Goal: Use online tool/utility: Utilize a website feature to perform a specific function

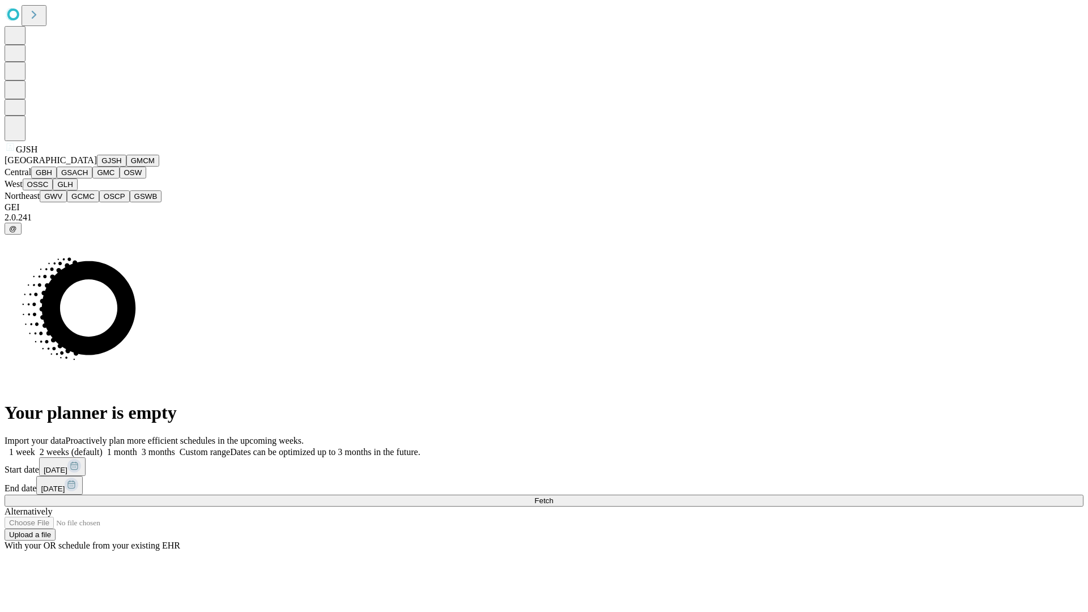
click at [97, 167] on button "GJSH" at bounding box center [111, 161] width 29 height 12
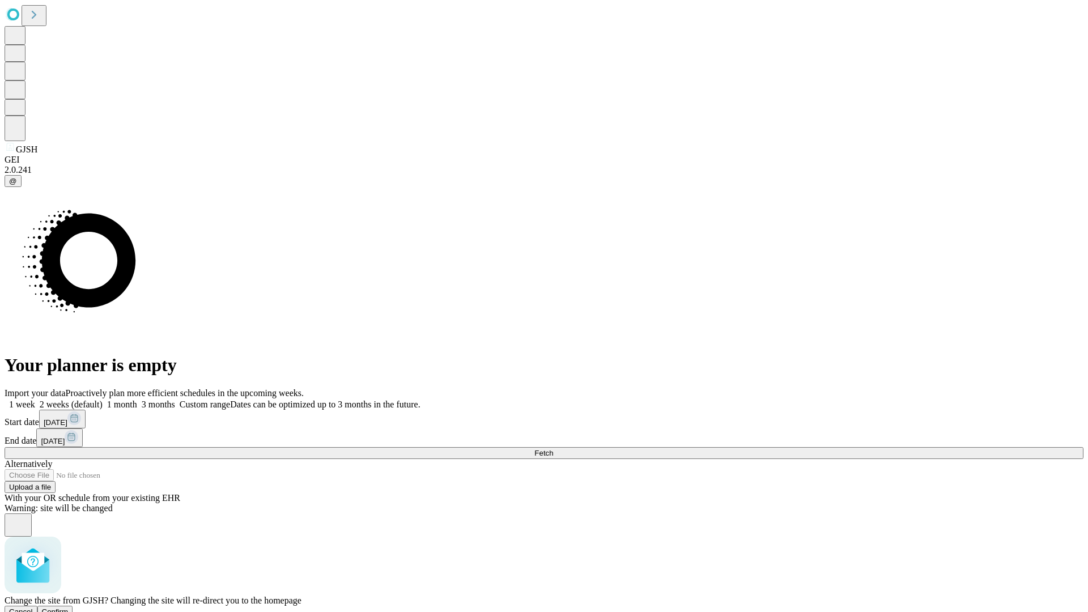
click at [69, 608] on span "Confirm" at bounding box center [55, 612] width 27 height 9
click at [103, 400] on label "2 weeks (default)" at bounding box center [68, 405] width 67 height 10
click at [553, 449] on span "Fetch" at bounding box center [544, 453] width 19 height 9
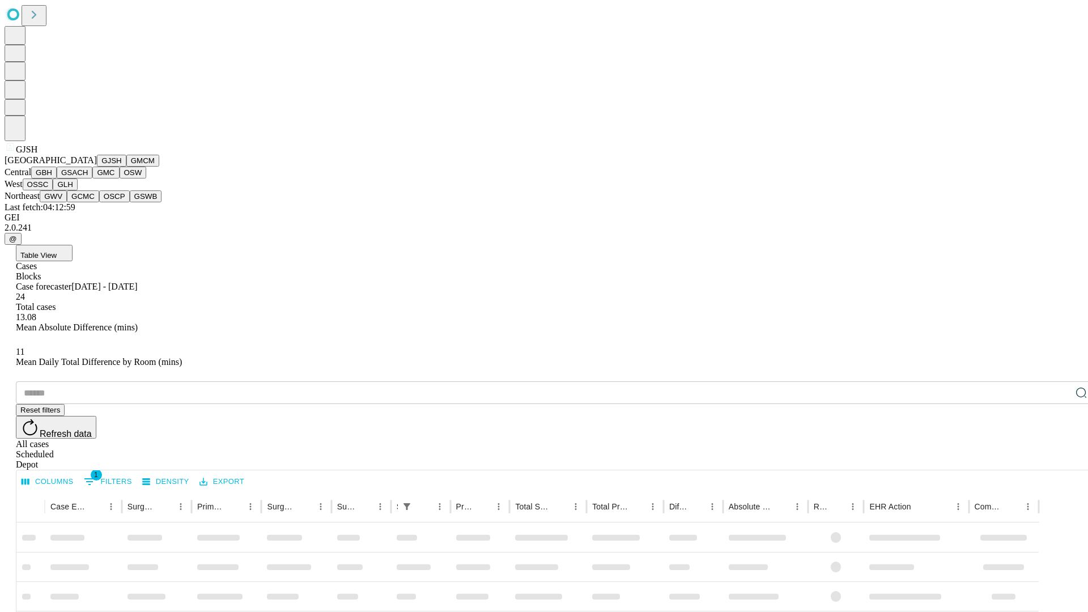
click at [126, 167] on button "GMCM" at bounding box center [142, 161] width 33 height 12
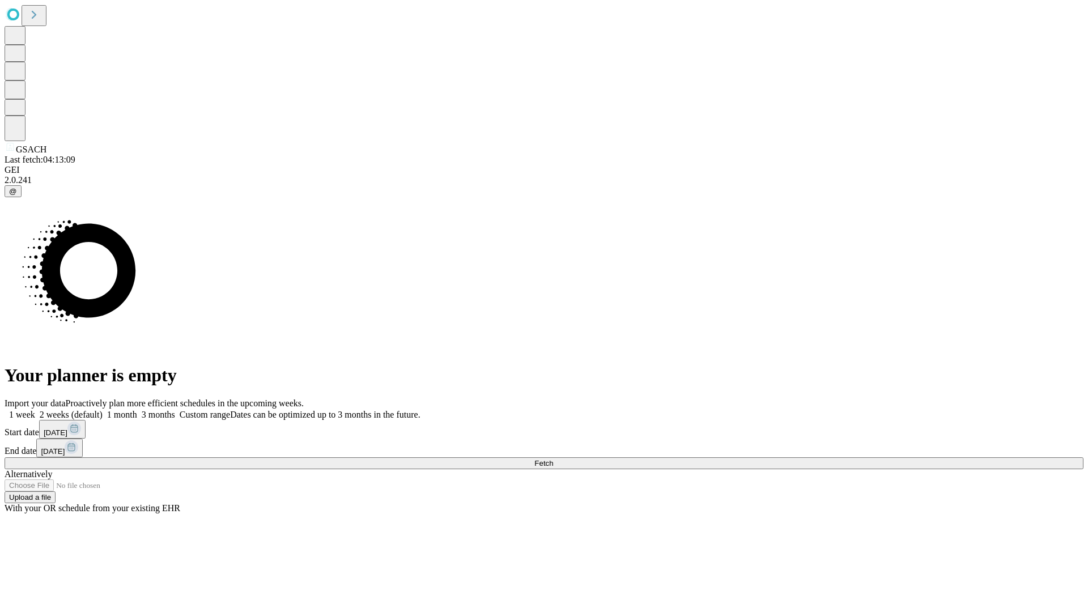
click at [103, 410] on label "2 weeks (default)" at bounding box center [68, 415] width 67 height 10
click at [553, 459] on span "Fetch" at bounding box center [544, 463] width 19 height 9
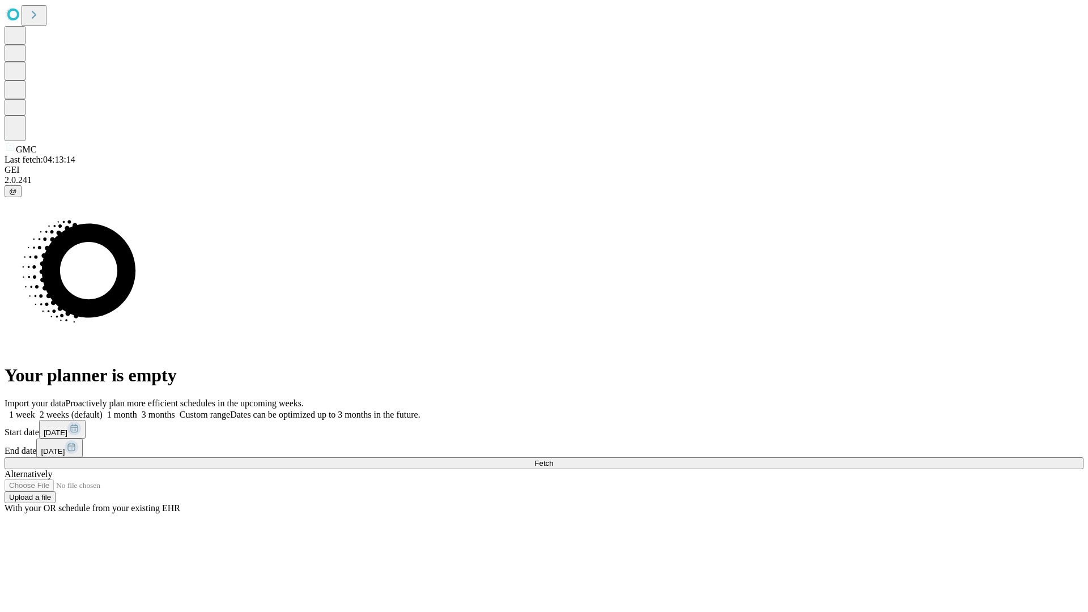
click at [103, 410] on label "2 weeks (default)" at bounding box center [68, 415] width 67 height 10
click at [553, 459] on span "Fetch" at bounding box center [544, 463] width 19 height 9
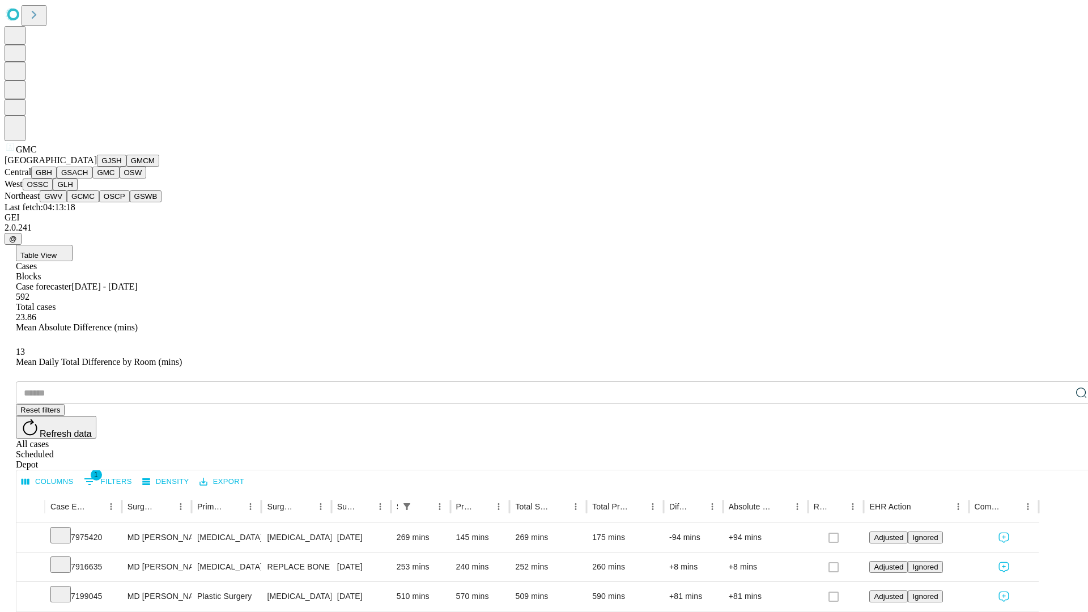
click at [120, 179] on button "OSW" at bounding box center [133, 173] width 27 height 12
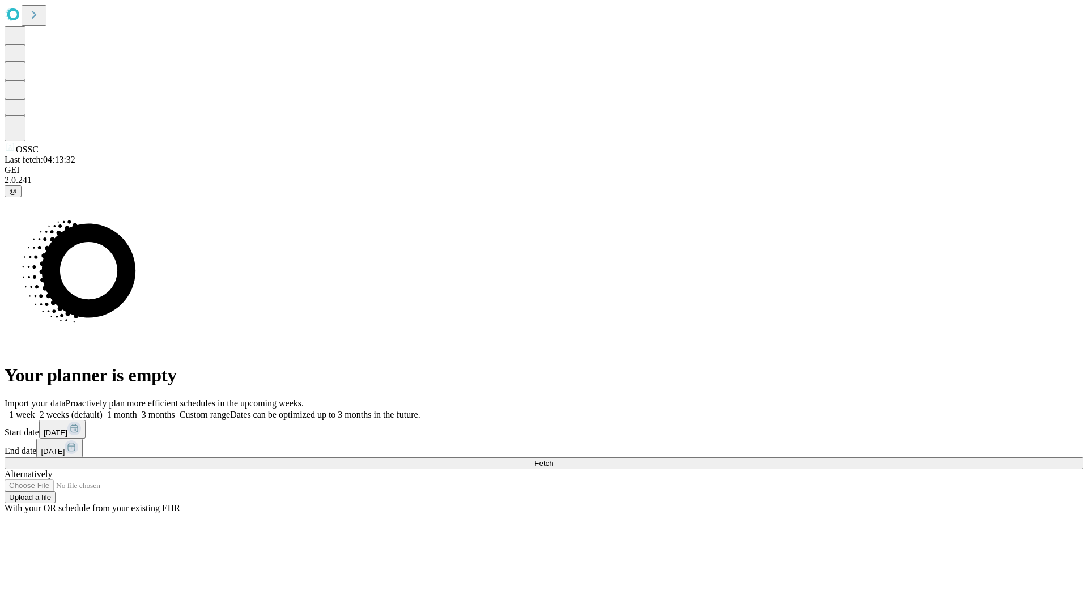
click at [103, 410] on label "2 weeks (default)" at bounding box center [68, 415] width 67 height 10
click at [553, 459] on span "Fetch" at bounding box center [544, 463] width 19 height 9
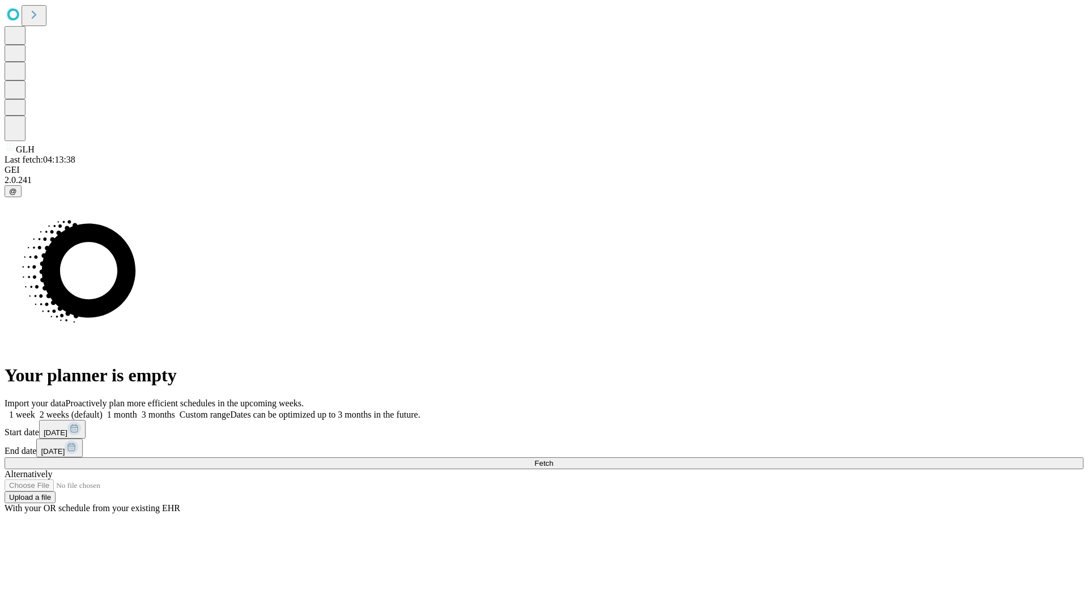
click at [103, 410] on label "2 weeks (default)" at bounding box center [68, 415] width 67 height 10
click at [553, 459] on span "Fetch" at bounding box center [544, 463] width 19 height 9
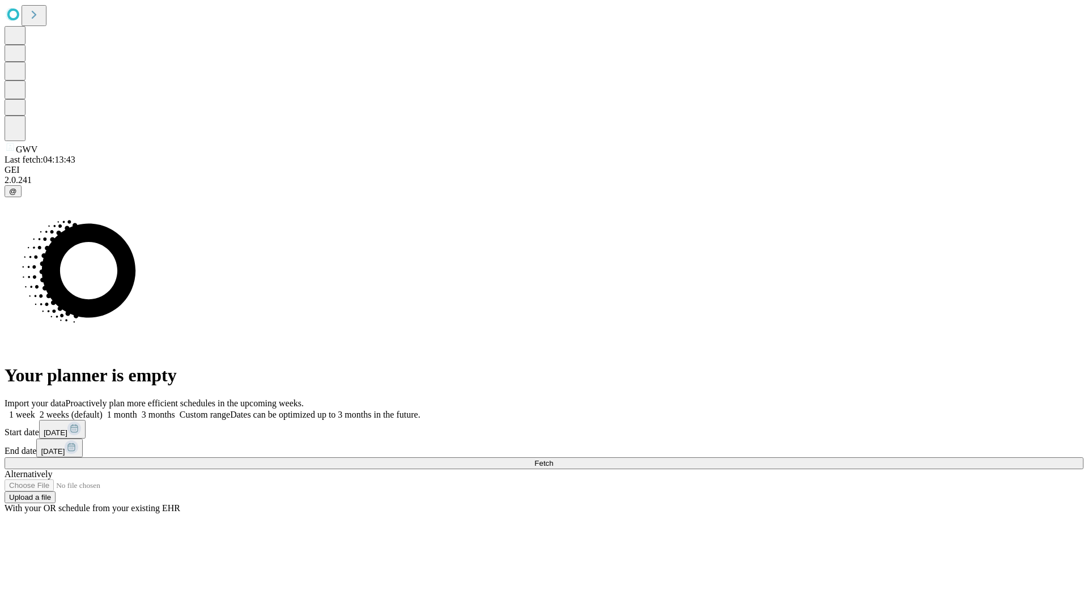
click at [553, 459] on span "Fetch" at bounding box center [544, 463] width 19 height 9
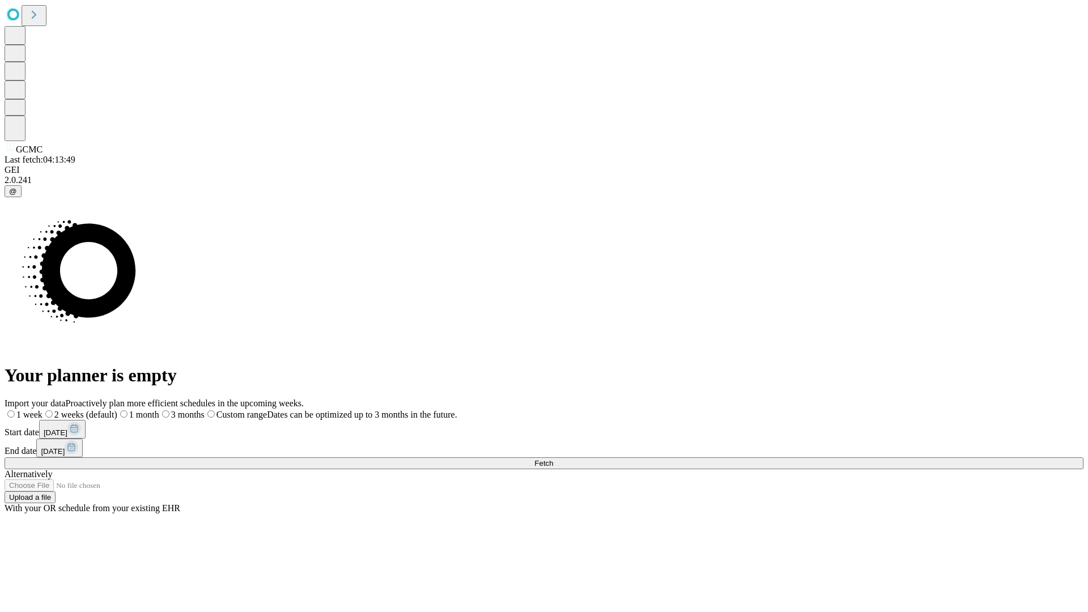
click at [553, 459] on span "Fetch" at bounding box center [544, 463] width 19 height 9
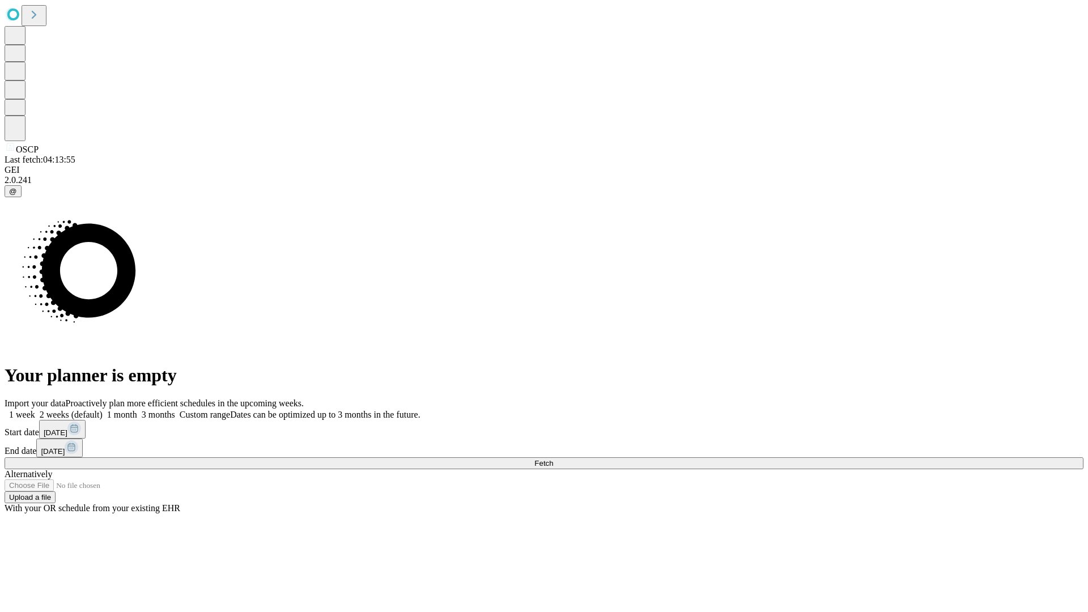
click at [103, 410] on label "2 weeks (default)" at bounding box center [68, 415] width 67 height 10
click at [553, 459] on span "Fetch" at bounding box center [544, 463] width 19 height 9
